Goal: Check status

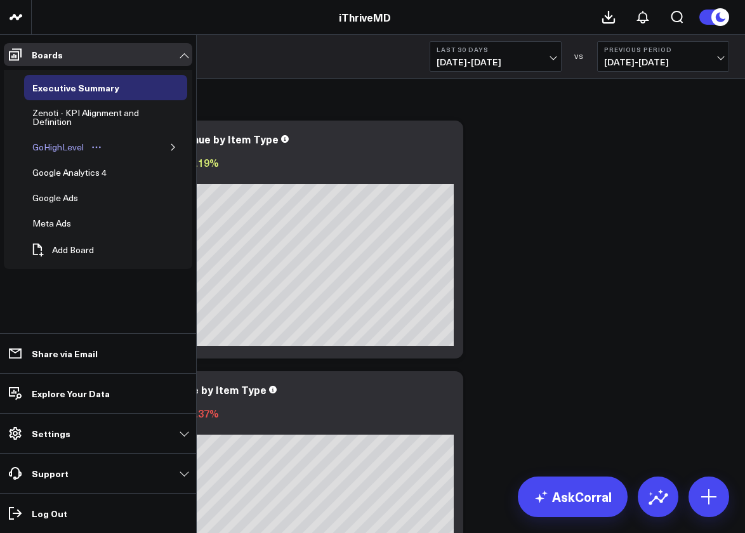
click at [77, 149] on div "GoHighLevel" at bounding box center [58, 147] width 58 height 15
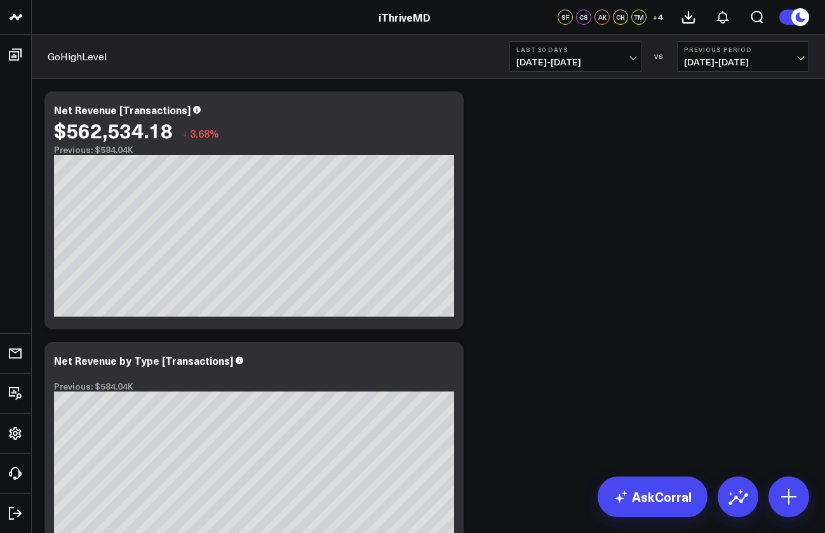
click at [619, 60] on span "[DATE] - [DATE]" at bounding box center [575, 62] width 118 height 10
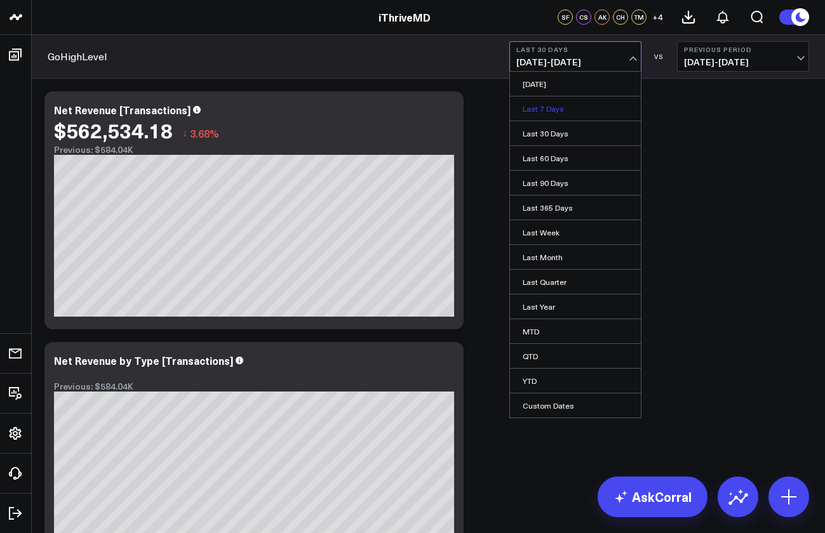
click at [580, 109] on link "Last 7 Days" at bounding box center [575, 108] width 131 height 24
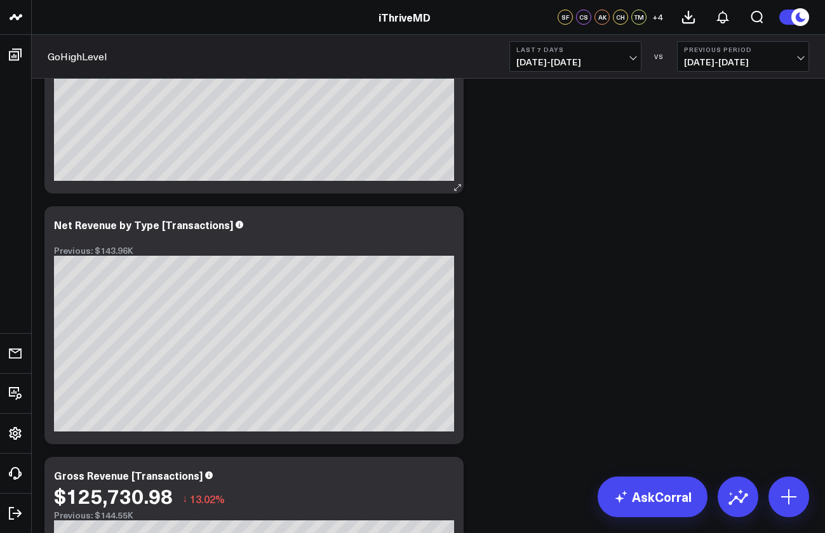
scroll to position [72, 0]
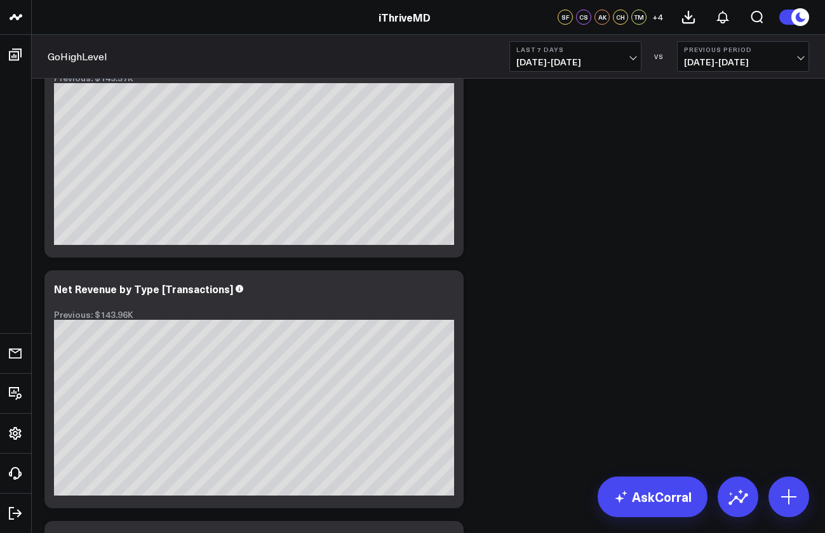
click at [590, 59] on span "[DATE] - [DATE]" at bounding box center [575, 62] width 118 height 10
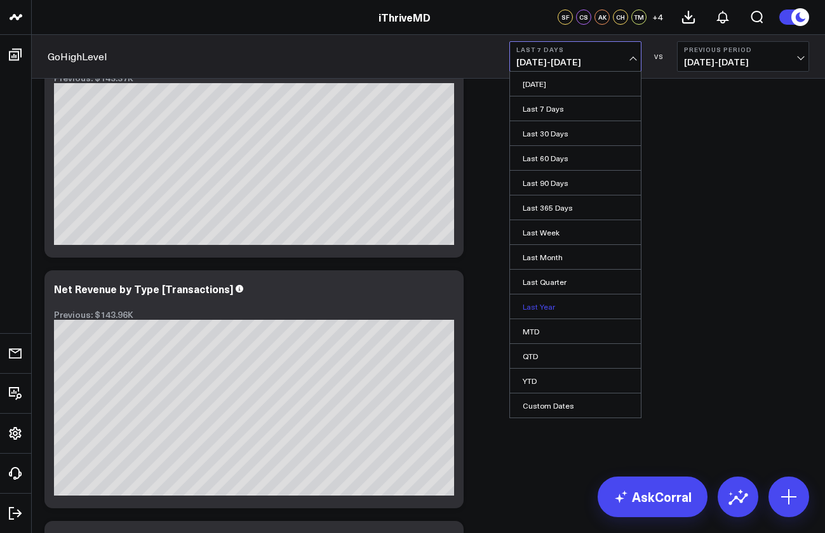
click at [552, 309] on link "Last Year" at bounding box center [575, 307] width 131 height 24
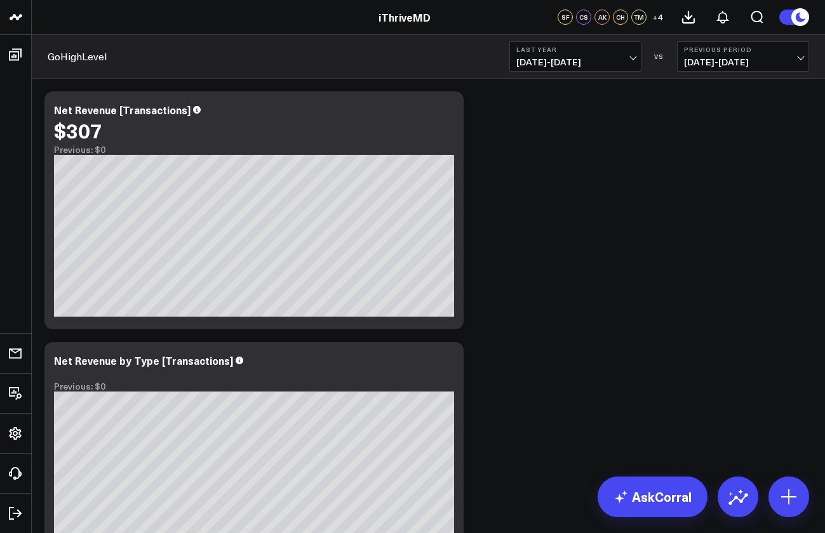
click at [590, 51] on b "Last Year" at bounding box center [575, 50] width 118 height 8
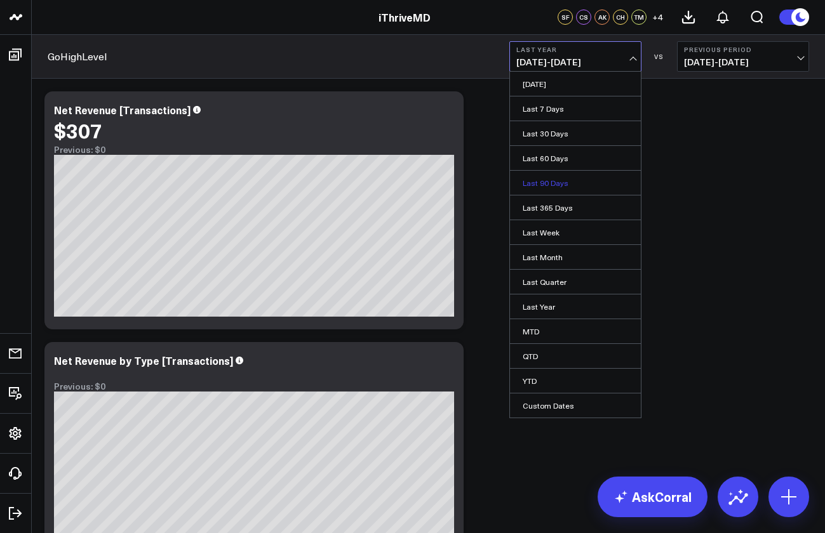
click at [564, 185] on link "Last 90 Days" at bounding box center [575, 183] width 131 height 24
